Goal: Find specific page/section: Find specific page/section

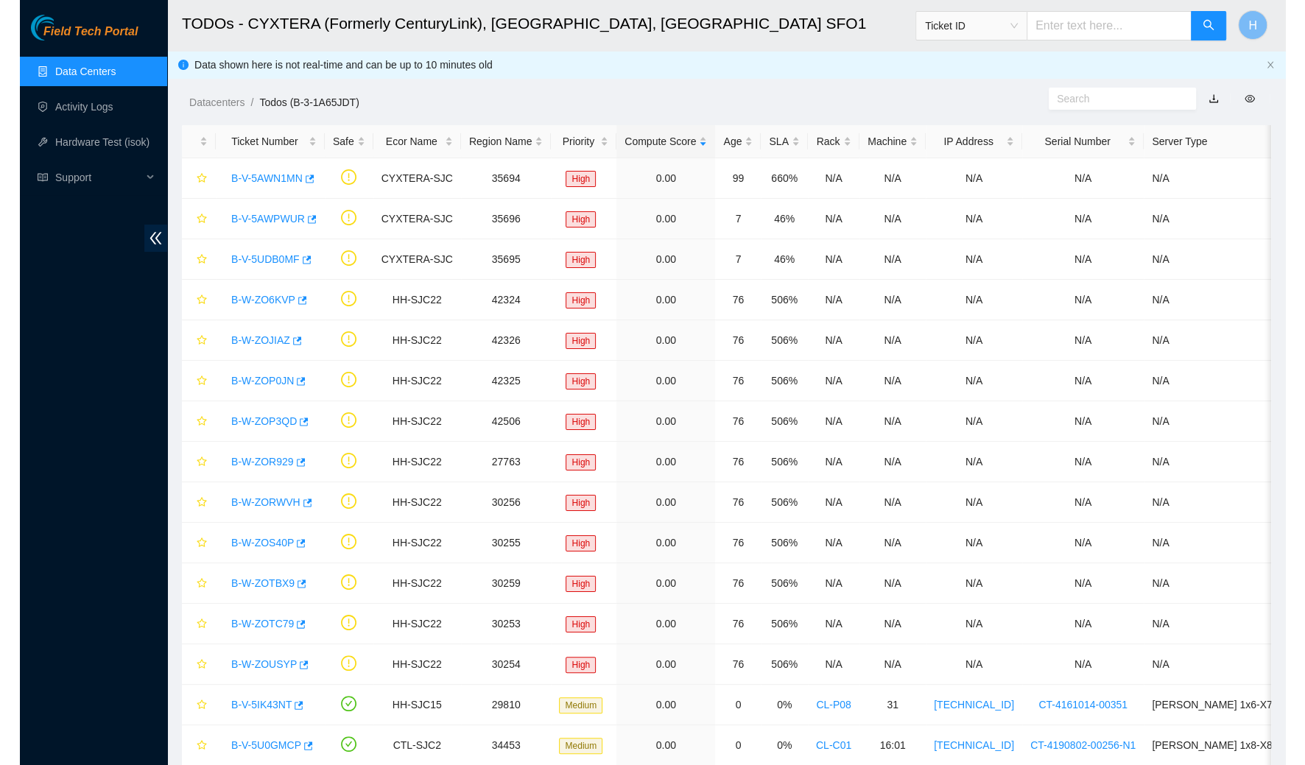
scroll to position [172, 0]
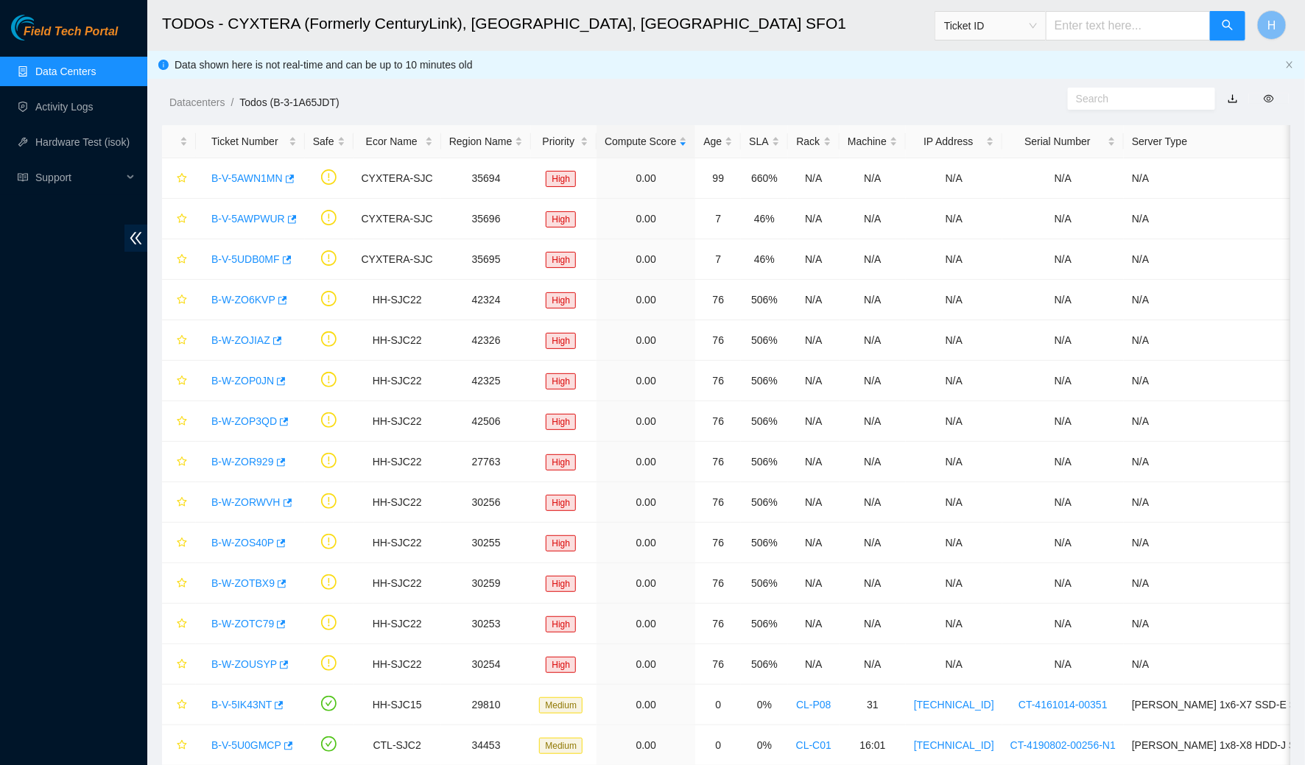
click at [88, 73] on link "Data Centers" at bounding box center [65, 72] width 60 height 12
